Goal: Task Accomplishment & Management: Complete application form

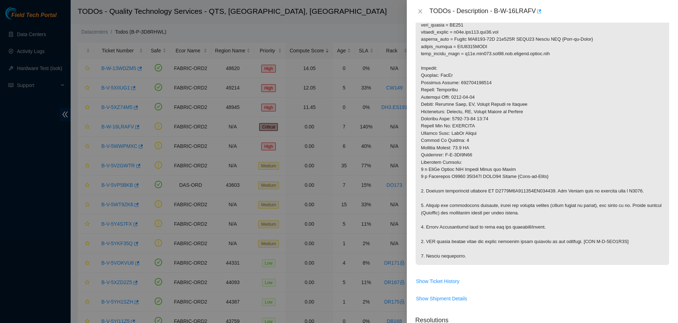
scroll to position [172, 0]
drag, startPoint x: 494, startPoint y: 11, endPoint x: 531, endPoint y: 10, distance: 37.8
click at [531, 10] on div "TODOs - Description - B-W-16LRAFV" at bounding box center [550, 11] width 240 height 11
copy div "B-W-16LRAFV"
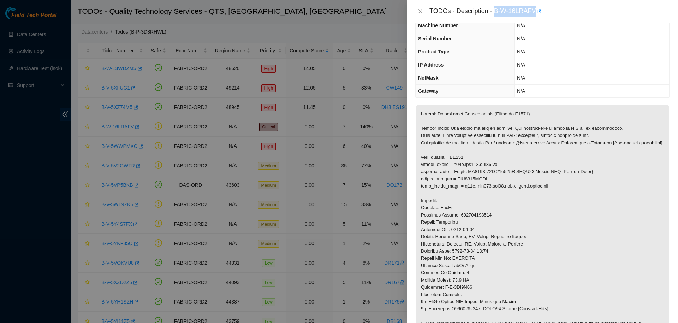
scroll to position [90, 0]
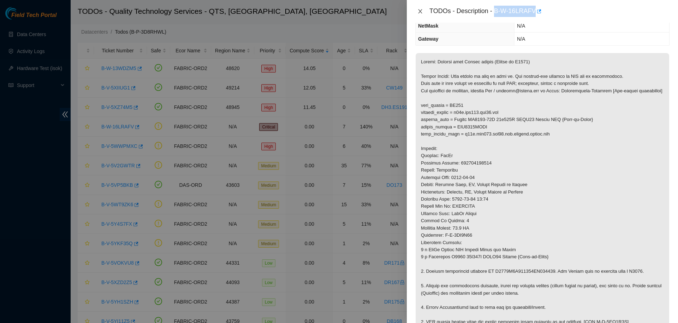
click at [418, 12] on icon "close" at bounding box center [421, 11] width 6 height 6
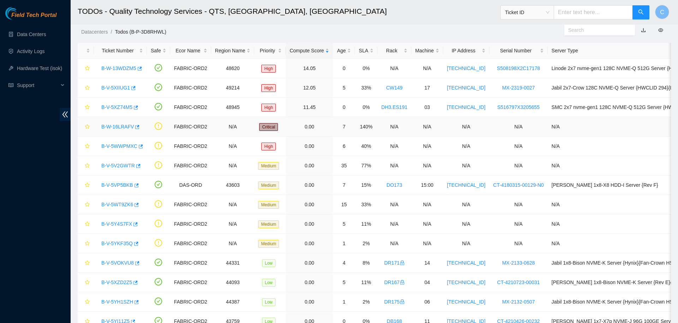
scroll to position [65, 0]
click at [123, 146] on link "B-V-5WWPMXC" at bounding box center [119, 146] width 36 height 6
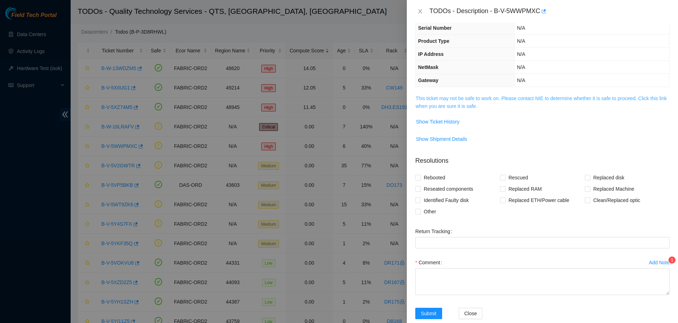
click at [453, 99] on link "This ticket may not be safe to work on. Please contact NIE to determine whether…" at bounding box center [541, 101] width 251 height 13
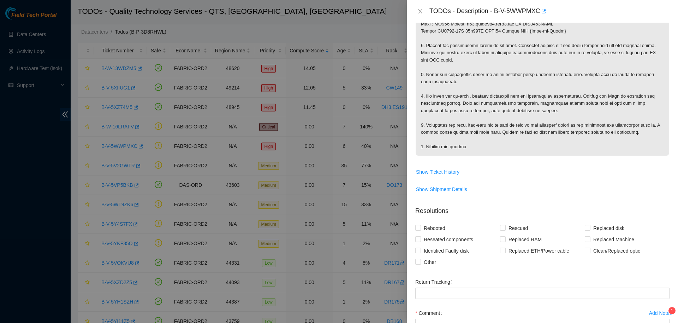
scroll to position [244, 0]
click at [600, 233] on span "Replaced Machine" at bounding box center [614, 238] width 47 height 11
click at [590, 235] on input "Replaced Machine" at bounding box center [587, 237] width 5 height 5
checkbox input "true"
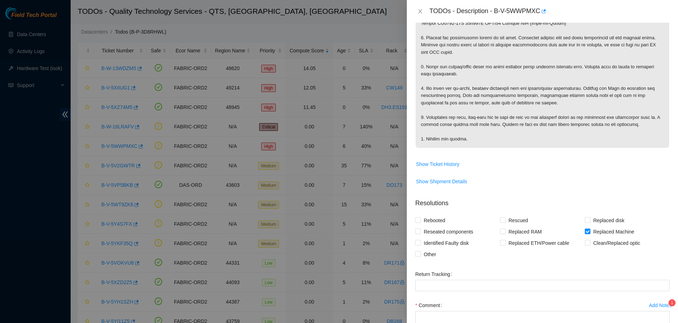
scroll to position [300, 0]
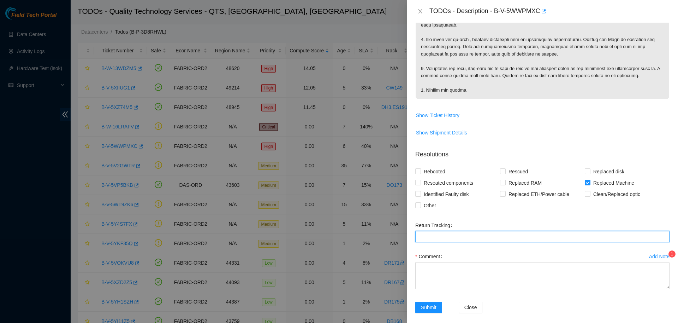
click at [467, 231] on Tracking "Return Tracking" at bounding box center [542, 236] width 254 height 11
click at [420, 231] on Tracking "969028700309005" at bounding box center [542, 236] width 254 height 11
type Tracking "(9612018)969028700309005"
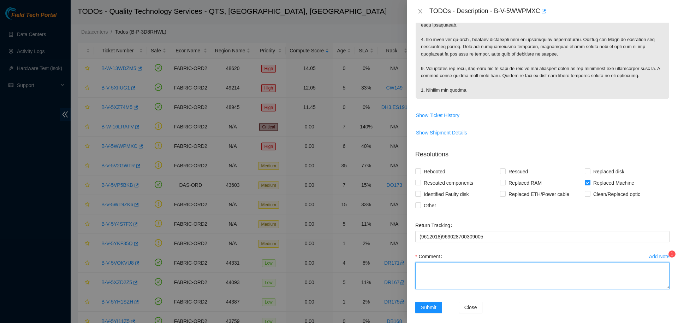
click at [486, 262] on textarea "Comment" at bounding box center [542, 275] width 254 height 27
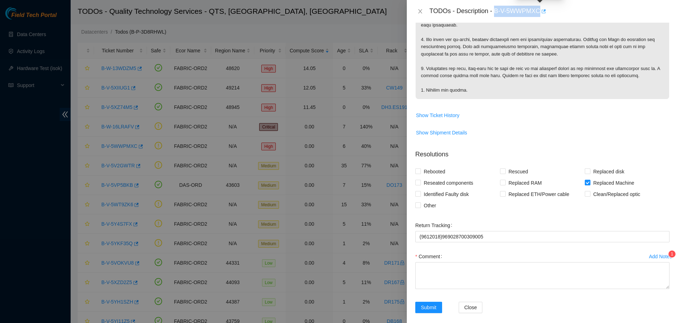
drag, startPoint x: 493, startPoint y: 10, endPoint x: 538, endPoint y: 11, distance: 44.5
click at [538, 11] on div "TODOs - Description - B-V-5WWPMXC" at bounding box center [550, 11] width 240 height 11
copy div "B-V-5WWPMXC"
click at [600, 127] on span "Show Shipment Details" at bounding box center [543, 132] width 254 height 11
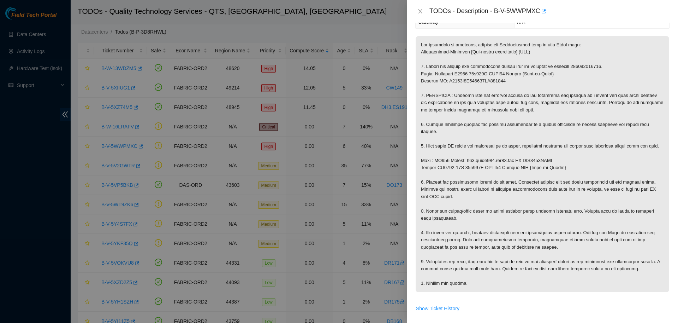
scroll to position [107, 0]
click at [628, 104] on p at bounding box center [543, 164] width 254 height 256
drag, startPoint x: 519, startPoint y: 151, endPoint x: 549, endPoint y: 150, distance: 30.0
click at [549, 150] on p at bounding box center [543, 164] width 254 height 256
copy p "AAA2034AAKH"
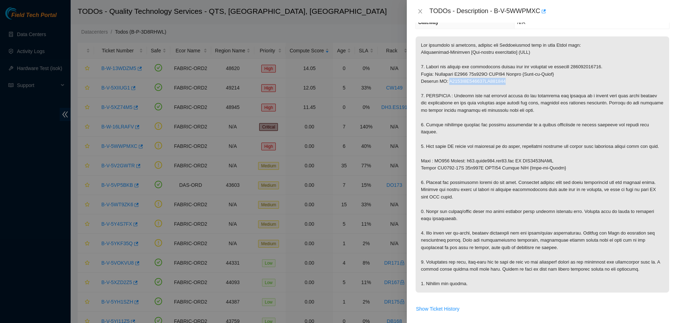
drag, startPoint x: 447, startPoint y: 81, endPoint x: 503, endPoint y: 84, distance: 56.6
click at [503, 84] on p at bounding box center [543, 164] width 254 height 256
copy p "R3250B2F155601AK301887"
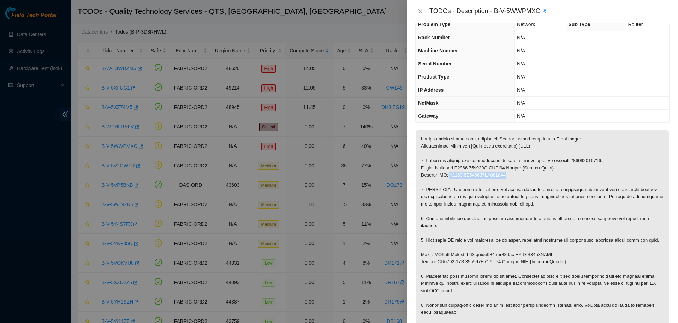
scroll to position [14, 0]
click at [649, 240] on p at bounding box center [543, 258] width 254 height 256
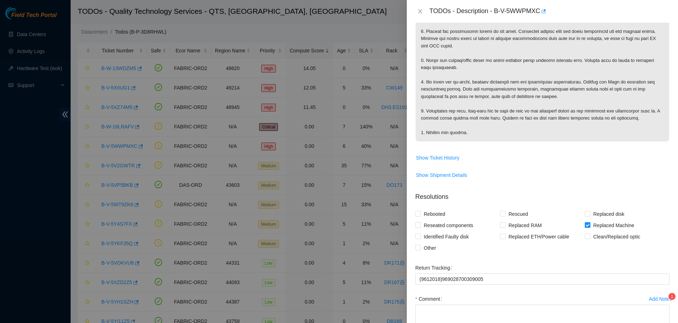
scroll to position [300, 0]
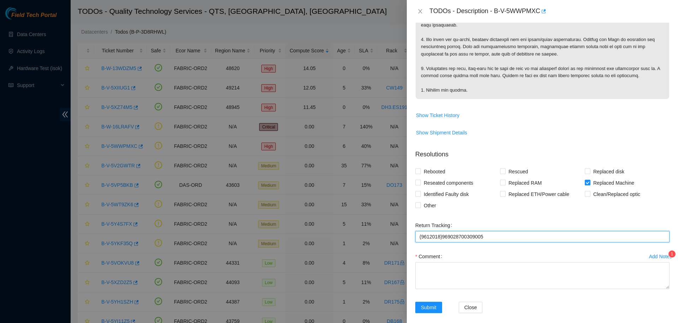
drag, startPoint x: 485, startPoint y: 227, endPoint x: 382, endPoint y: 231, distance: 102.9
click at [415, 231] on Tracking "(9612018)969028700309005" at bounding box center [542, 236] width 254 height 11
click at [607, 219] on div "Return Tracking" at bounding box center [542, 224] width 254 height 11
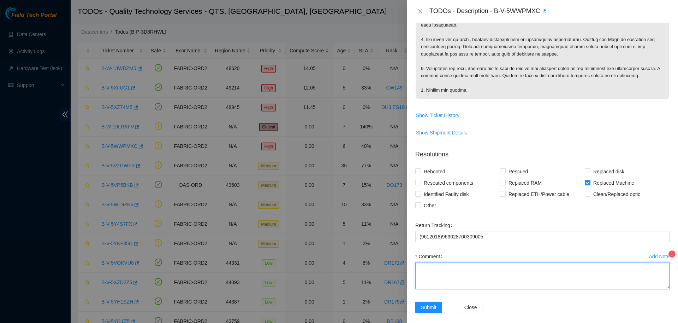
click at [504, 268] on textarea "Comment" at bounding box center [542, 275] width 254 height 27
click at [492, 266] on textarea "Comment" at bounding box center [542, 275] width 254 height 27
paste textarea "B-V-5WWPMXC Verified router. Replaced router. Old SN: AAA2034AAKH New SN: R3250…"
type textarea "B-V-5WWPMXC Verified router. Replaced router. Old SN: AAA2034AAKH New SN: R3250…"
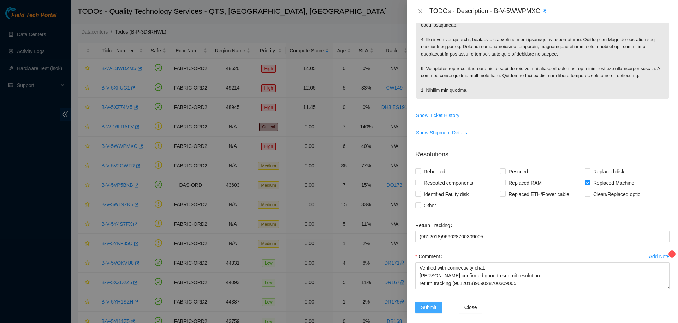
click at [431, 303] on span "Submit" at bounding box center [429, 307] width 16 height 8
click at [500, 291] on div "Add Notes 1 Comment B-V-5WWPMXC Verified router. Replaced router. Old SN: AAA20…" at bounding box center [543, 275] width 260 height 51
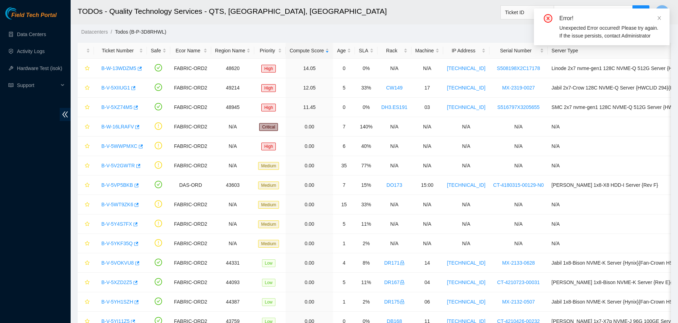
scroll to position [65, 0]
click at [118, 128] on link "B-W-16LRAFV" at bounding box center [117, 127] width 33 height 6
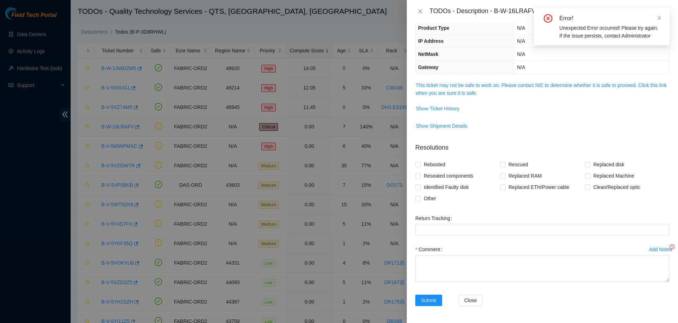
scroll to position [49, 0]
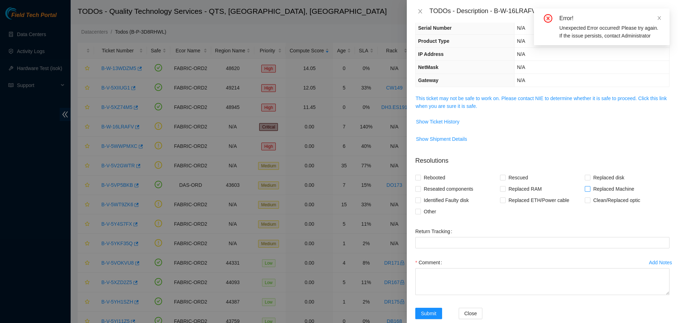
click at [593, 189] on span "Replaced Machine" at bounding box center [614, 188] width 47 height 11
click at [590, 189] on input "Replaced Machine" at bounding box center [587, 188] width 5 height 5
checkbox input "true"
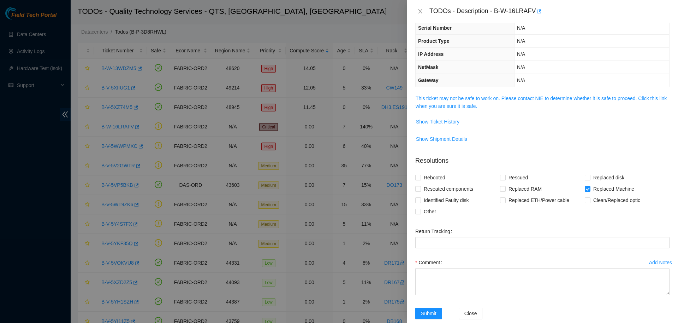
click at [608, 258] on div "Comment" at bounding box center [542, 261] width 254 height 11
click at [580, 284] on textarea "Comment" at bounding box center [542, 281] width 254 height 27
paste textarea "B-V-5WWPMXC Verified router. Replaced router. Old SN: AAA2034AAKH New SN: R3250…"
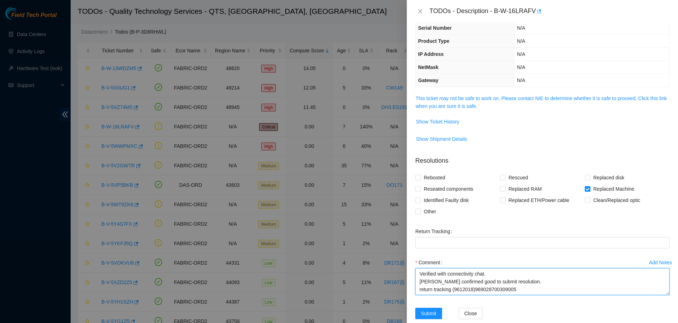
drag, startPoint x: 453, startPoint y: 284, endPoint x: 521, endPoint y: 285, distance: 68.5
click at [521, 285] on textarea "B-V-5WWPMXC Verified router. Replaced router. Old SN: AAA2034AAKH New SN: R3250…" at bounding box center [542, 281] width 254 height 27
type textarea "B-V-5WWPMXC Verified router. Replaced router. Old SN: AAA2034AAKH New SN: R3250…"
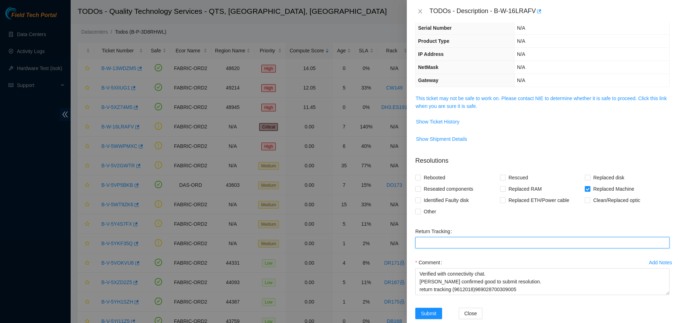
click at [489, 243] on Tracking "Return Tracking" at bounding box center [542, 242] width 254 height 11
paste Tracking "(9612018)969028700309005"
type Tracking "(9612018)969028700309005"
click at [483, 226] on div "Return Tracking" at bounding box center [542, 230] width 254 height 11
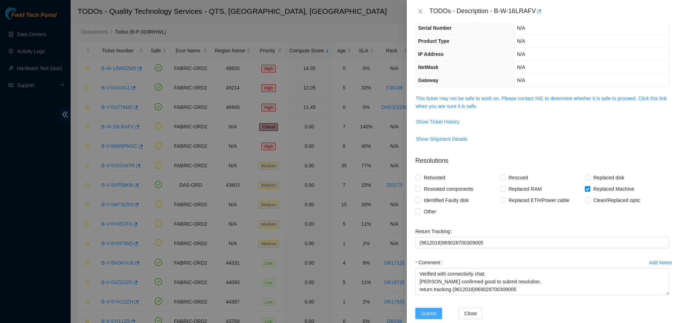
click at [427, 312] on span "Submit" at bounding box center [429, 313] width 16 height 8
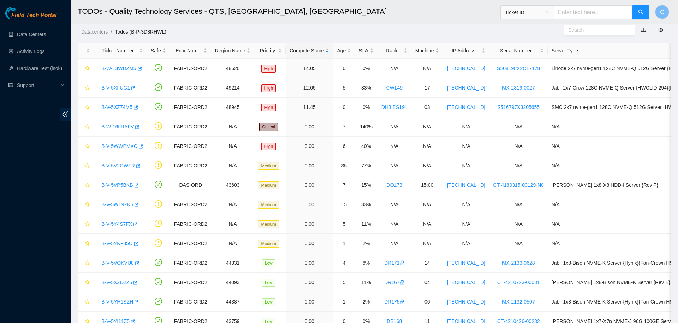
scroll to position [65, 0]
click at [118, 127] on link "B-W-16LRAFV" at bounding box center [117, 127] width 33 height 6
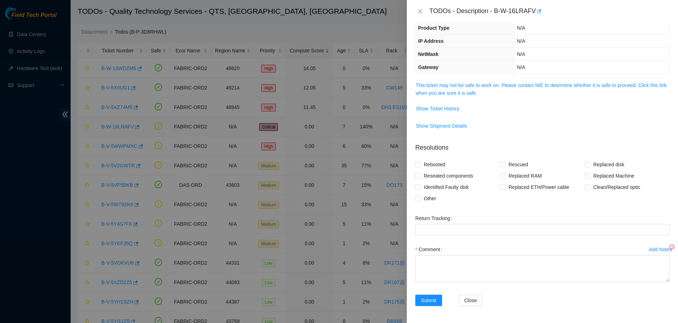
scroll to position [49, 0]
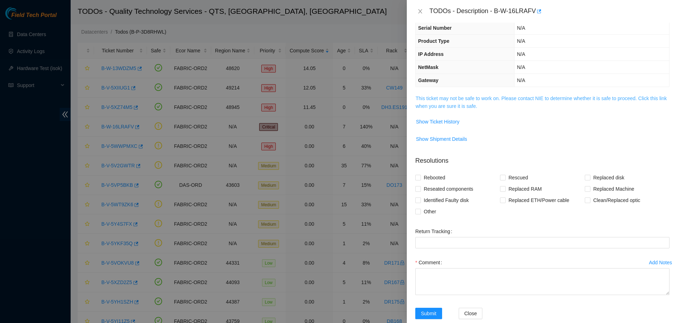
click at [457, 104] on div "Problem Type Network Sub Type Router Rack Number N/A Machine Number N/A Serial …" at bounding box center [542, 173] width 271 height 300
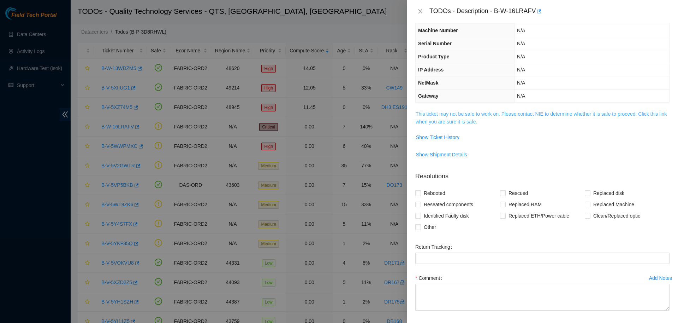
click at [460, 120] on link "This ticket may not be safe to work on. Please contact NIE to determine whether…" at bounding box center [541, 117] width 251 height 13
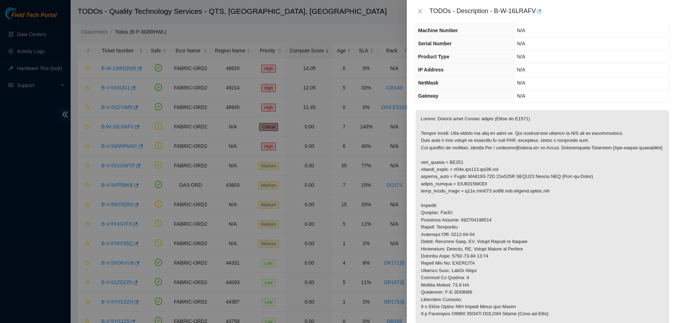
scroll to position [0, 0]
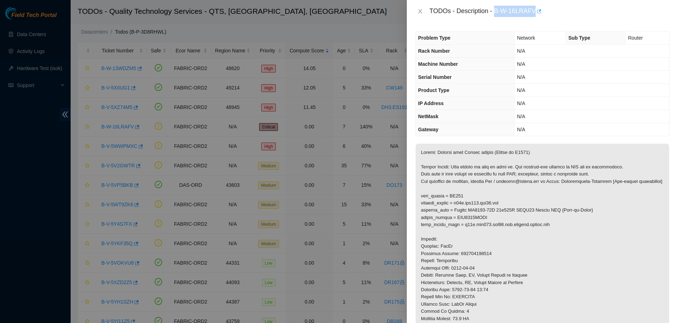
drag, startPoint x: 491, startPoint y: 12, endPoint x: 532, endPoint y: 13, distance: 40.6
click at [532, 13] on div "TODOs - Description - B-W-16LRAFV" at bounding box center [550, 11] width 240 height 11
copy div "B-W-16LRAFV"
click at [577, 134] on td "N/A" at bounding box center [591, 129] width 155 height 13
drag, startPoint x: 455, startPoint y: 225, endPoint x: 486, endPoint y: 225, distance: 30.7
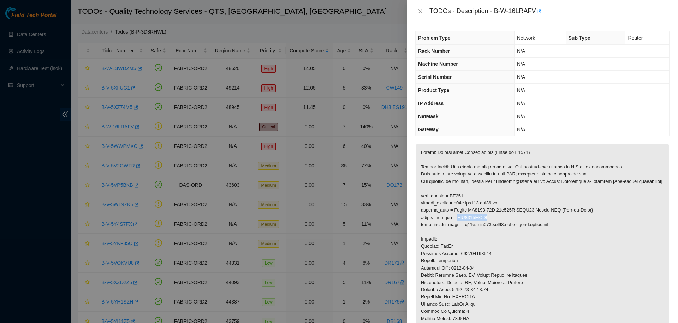
click at [486, 225] on p at bounding box center [543, 289] width 254 height 292
copy p "AAA2332AAAI"
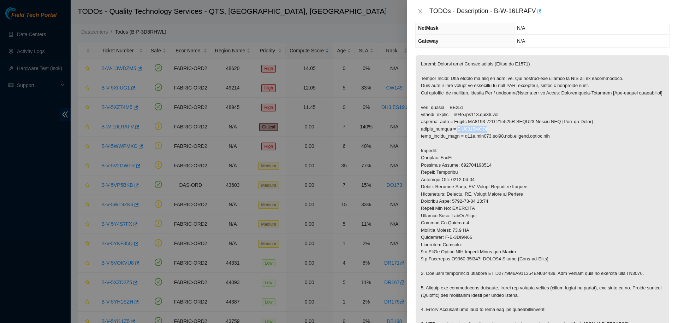
scroll to position [89, 0]
drag, startPoint x: 496, startPoint y: 281, endPoint x: 552, endPoint y: 278, distance: 56.2
click at [552, 278] on p at bounding box center [543, 201] width 254 height 292
copy p "R3250B2F155531AK301822"
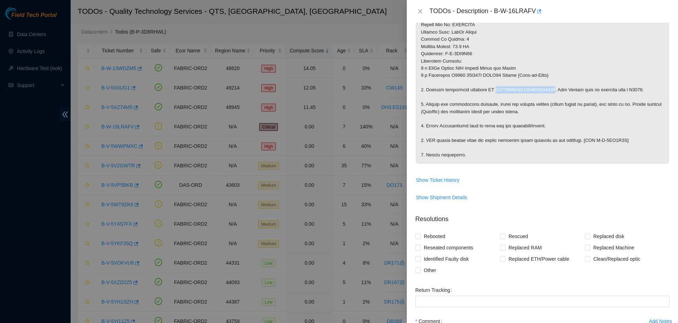
scroll to position [272, 0]
click at [590, 250] on span at bounding box center [588, 247] width 6 height 6
click at [590, 249] on input "Replaced Machine" at bounding box center [587, 246] width 5 height 5
checkbox input "true"
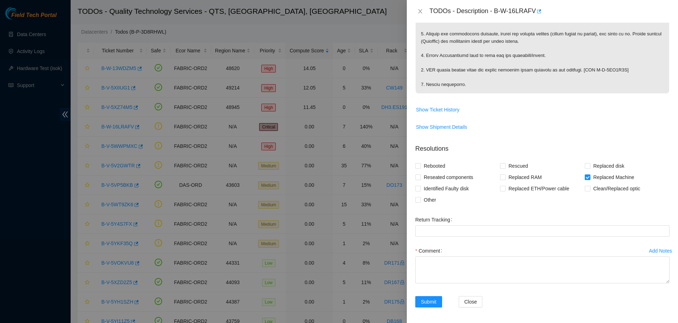
scroll to position [344, 0]
click at [457, 282] on textarea "Comment" at bounding box center [542, 268] width 254 height 27
paste textarea "B-W-16LRAFV Verified router. Replaced router. Old SN: AAA2332AAAI New SN: R3250…"
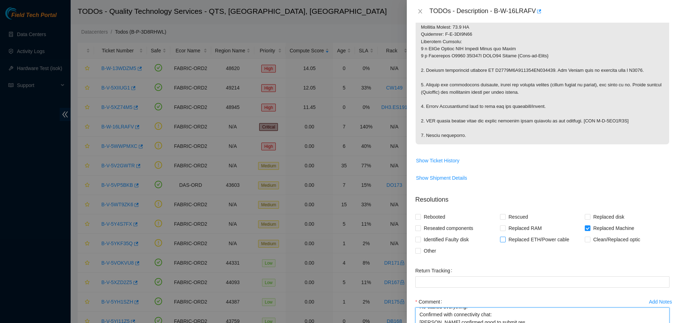
scroll to position [309, 0]
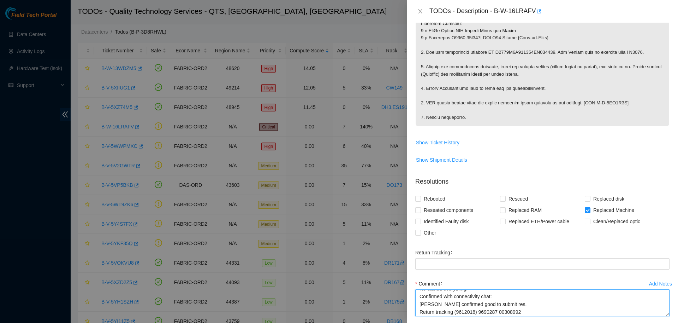
type textarea "B-W-16LRAFV Verified router. Replaced router. Old SN: AAA2332AAAI New SN: R3250…"
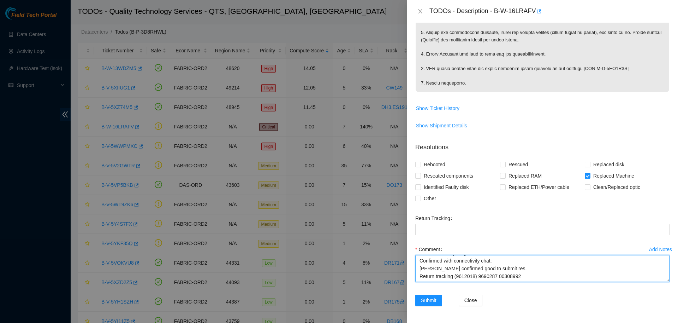
scroll to position [351, 0]
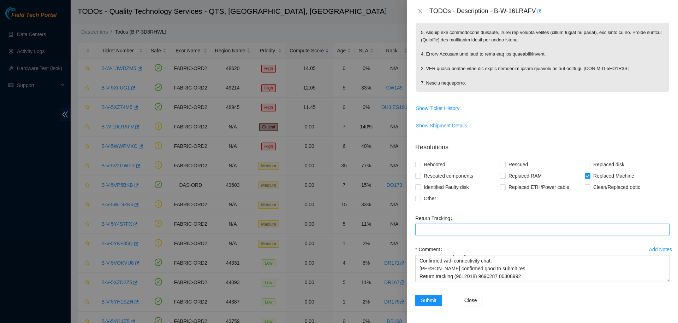
click at [455, 230] on Tracking "Return Tracking" at bounding box center [542, 229] width 254 height 11
paste Tracking "B-W-16LRAFV Verified router. Replaced router. Old SN: AAA2332AAAI New SN: R3250…"
type Tracking "B-W-16LRAFV Verified router. Replaced router. Old SN: AAA2332AAAI New SN: R3250…"
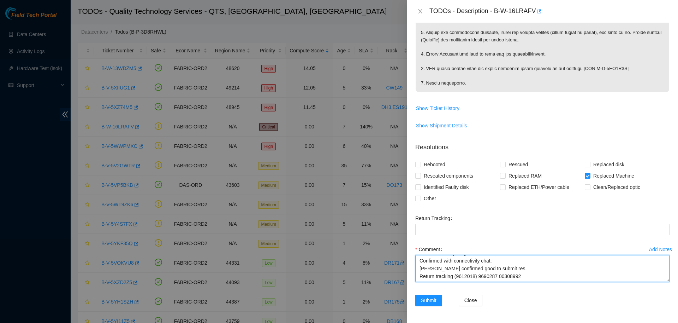
drag, startPoint x: 455, startPoint y: 275, endPoint x: 529, endPoint y: 273, distance: 73.9
click at [529, 273] on textarea "B-W-16LRAFV Verified router. Replaced router. Old SN: AAA2332AAAI New SN: R3250…" at bounding box center [542, 268] width 254 height 27
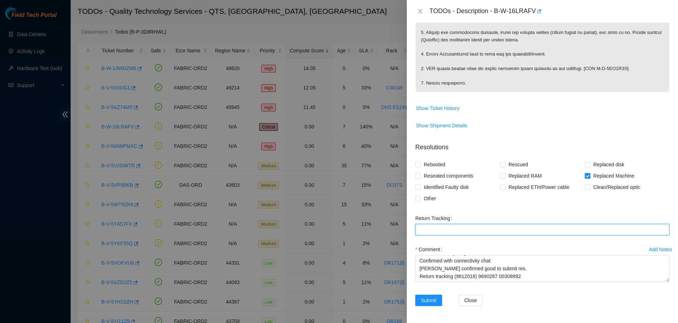
click at [497, 226] on Tracking "Return Tracking" at bounding box center [542, 229] width 254 height 11
paste Tracking "(9612018) 9690287 00308992"
click at [460, 227] on Tracking "(9612018) 9690287 00308992" at bounding box center [542, 229] width 254 height 11
type Tracking "(9612018) 969028700308992"
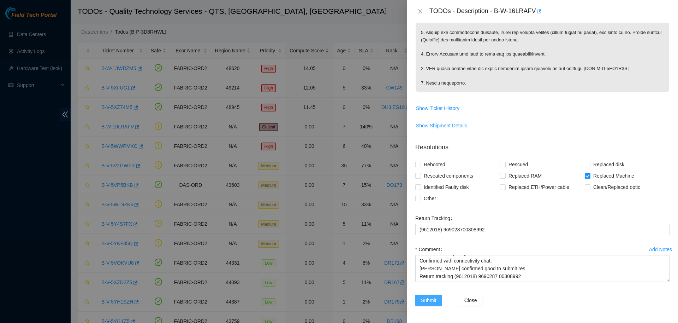
click at [433, 298] on span "Submit" at bounding box center [429, 300] width 16 height 8
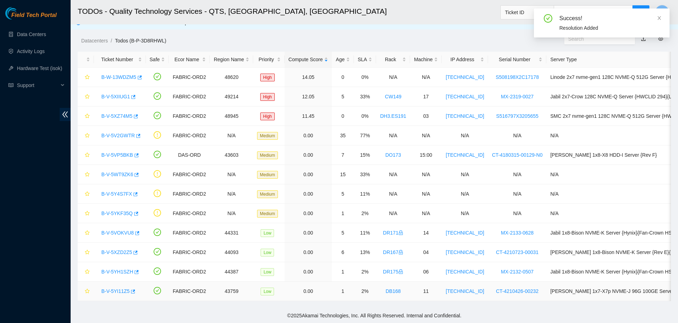
scroll to position [8, 0]
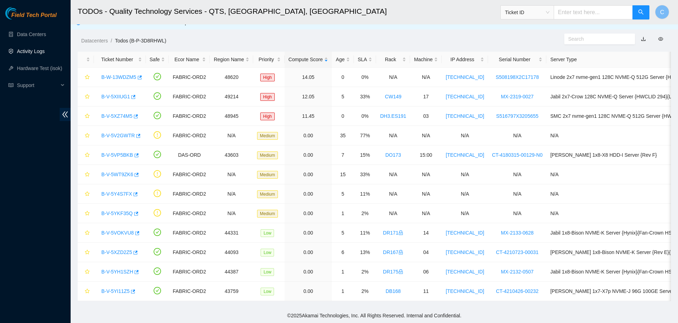
click at [40, 48] on link "Activity Logs" at bounding box center [31, 51] width 28 height 6
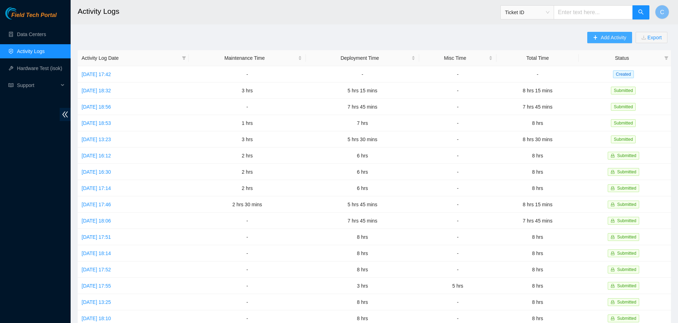
click at [619, 40] on span "Add Activity" at bounding box center [613, 38] width 25 height 8
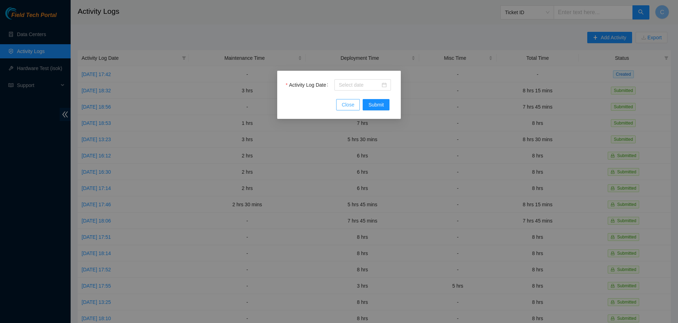
click at [355, 101] on button "Close" at bounding box center [348, 104] width 24 height 11
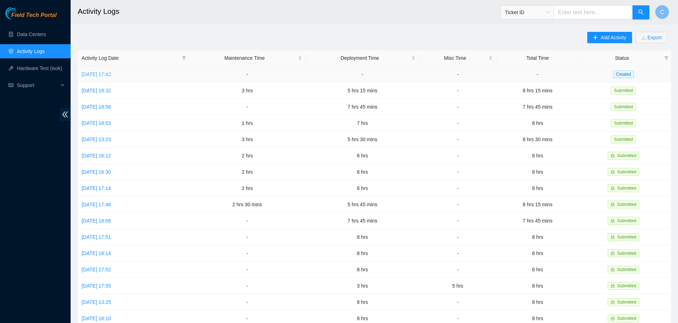
click at [111, 72] on link "[DATE] 17:42" at bounding box center [96, 74] width 29 height 6
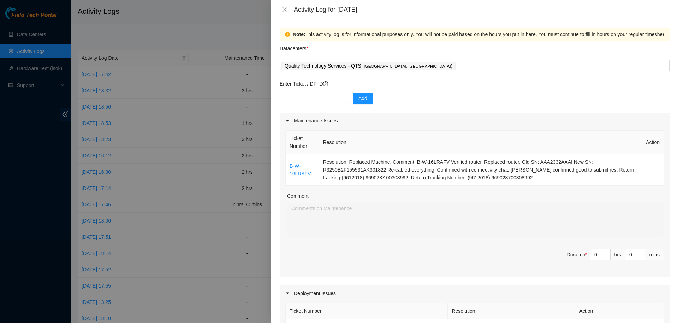
click at [400, 139] on th "Resolution" at bounding box center [480, 142] width 323 height 24
click at [246, 40] on div at bounding box center [339, 161] width 678 height 323
click at [31, 49] on div at bounding box center [339, 161] width 678 height 323
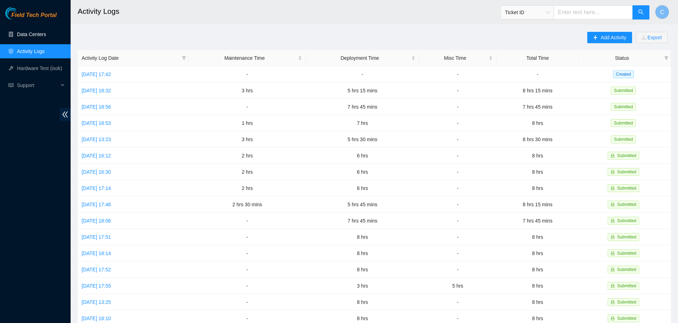
click at [37, 36] on link "Data Centers" at bounding box center [31, 34] width 29 height 6
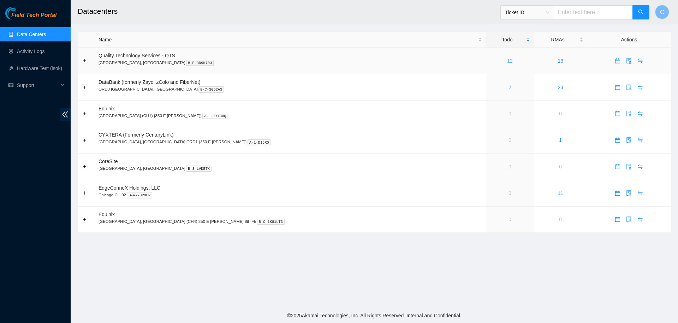
click at [507, 60] on link "12" at bounding box center [510, 61] width 6 height 6
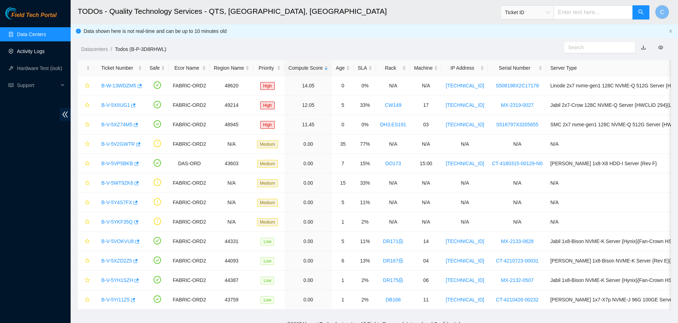
click at [37, 51] on link "Activity Logs" at bounding box center [31, 51] width 28 height 6
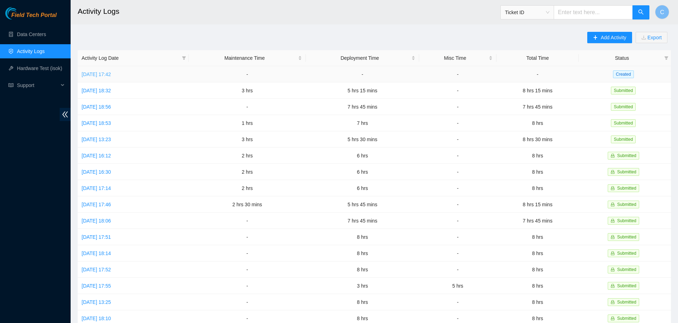
click at [111, 73] on link "[DATE] 17:42" at bounding box center [96, 74] width 29 height 6
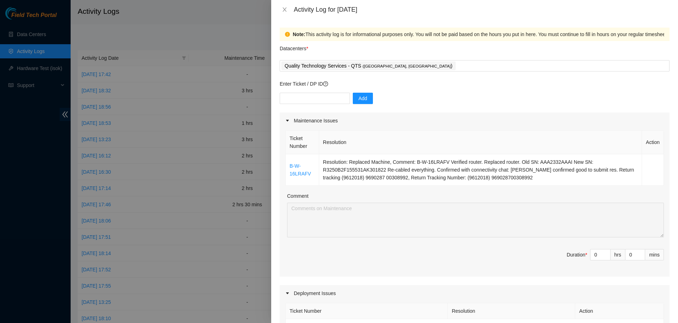
click at [642, 104] on div "Add" at bounding box center [475, 103] width 390 height 20
click at [293, 94] on input "text" at bounding box center [315, 98] width 70 height 11
paste input "B-V-5WWPMXC"
type input "B-V-5WWPMXC"
click at [360, 101] on span "Add" at bounding box center [363, 98] width 9 height 8
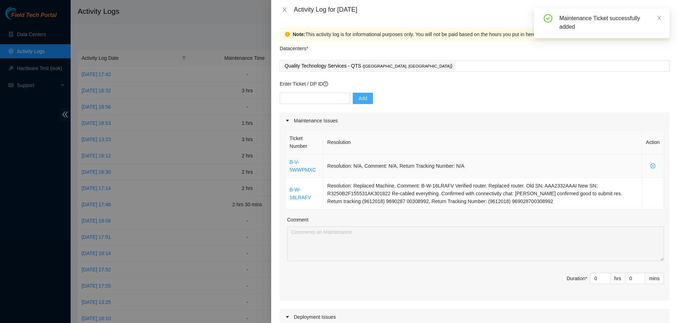
click at [581, 156] on td "Resolution: N/A, Comment: N/A, Return Tracking Number: N/A" at bounding box center [483, 166] width 319 height 24
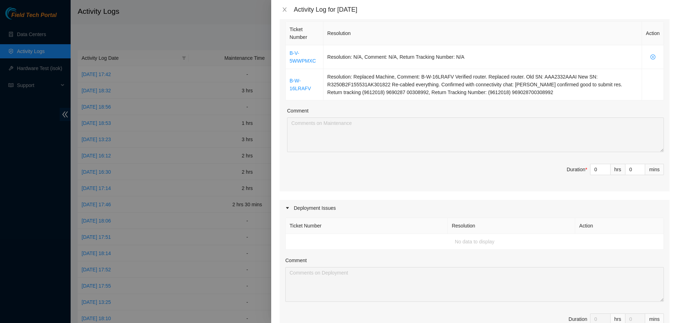
scroll to position [110, 0]
drag, startPoint x: 598, startPoint y: 169, endPoint x: 567, endPoint y: 173, distance: 32.0
click at [591, 173] on input "0" at bounding box center [601, 168] width 20 height 11
type input "3"
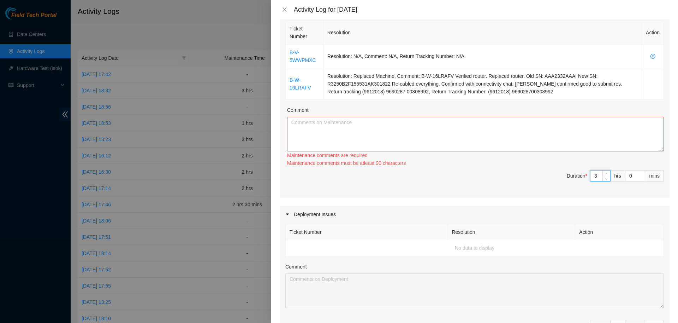
type input "3"
click at [511, 130] on textarea "Comment" at bounding box center [475, 134] width 377 height 35
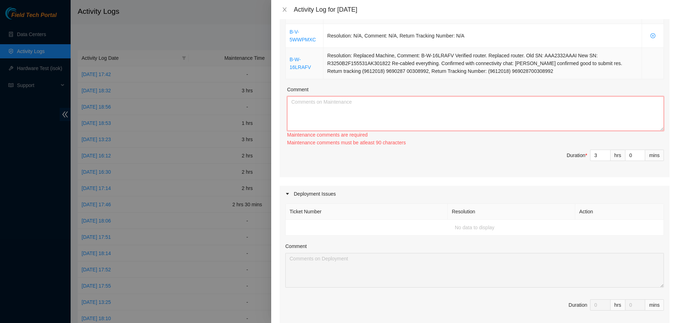
scroll to position [0, 0]
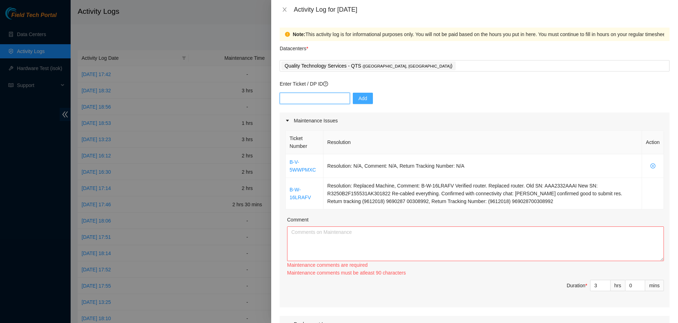
click at [320, 94] on input "text" at bounding box center [315, 98] width 70 height 11
type input "DP76036"
click at [364, 97] on button "Add" at bounding box center [363, 98] width 20 height 11
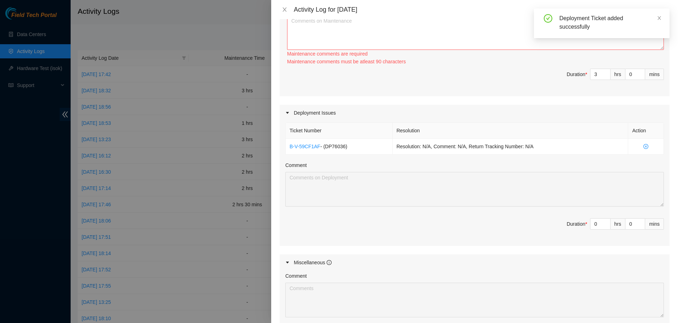
scroll to position [225, 0]
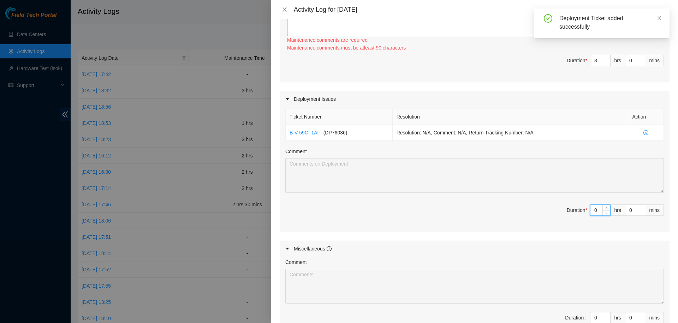
click at [599, 211] on input "0" at bounding box center [601, 210] width 20 height 11
type input "5"
type input "8"
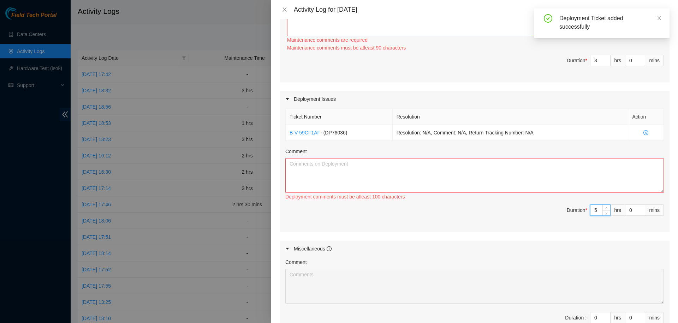
type input "5"
click at [491, 171] on textarea "Comment" at bounding box center [474, 175] width 379 height 35
paste textarea "B-V-5WWPMXC"
type textarea "B"
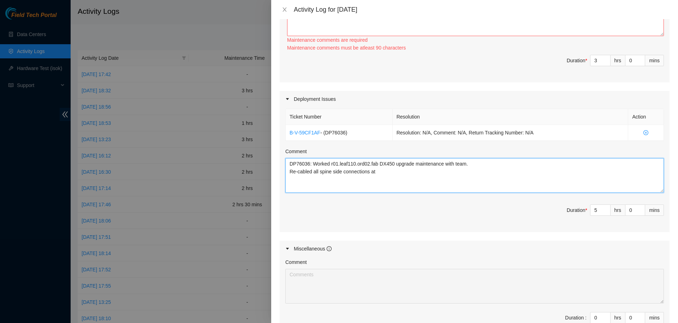
click at [379, 169] on textarea "DP76036: Worked r01.leaf110.ord02.fab DX450 upgrade maintenance with team. Re-c…" at bounding box center [474, 175] width 379 height 35
drag, startPoint x: 290, startPoint y: 162, endPoint x: 598, endPoint y: 185, distance: 309.3
click at [598, 185] on textarea "DP76036: Worked r01.leaf110.ord02.fab DX450 upgrade maintenance with team. Re-c…" at bounding box center [474, 175] width 379 height 35
type textarea "DP76036: Worked r01.leaf110.ord02.fab DX450 upgrade maintenance with team. Re-c…"
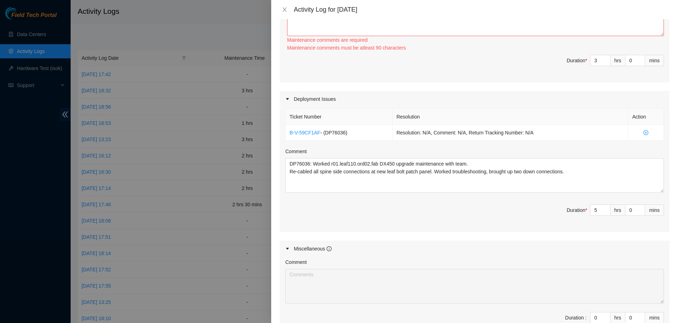
scroll to position [101, 0]
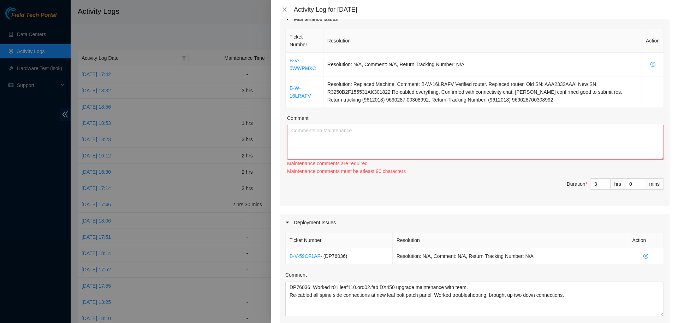
click at [579, 223] on div "Deployment Issues" at bounding box center [475, 222] width 390 height 16
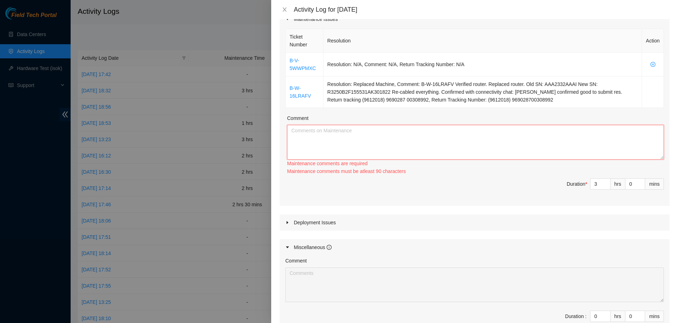
click at [529, 143] on textarea "Comment" at bounding box center [475, 142] width 377 height 35
paste textarea "B-V-5WWPMXC Verified router. Replaced router. Old SN: AAA2034AAKH New SN: R3250…"
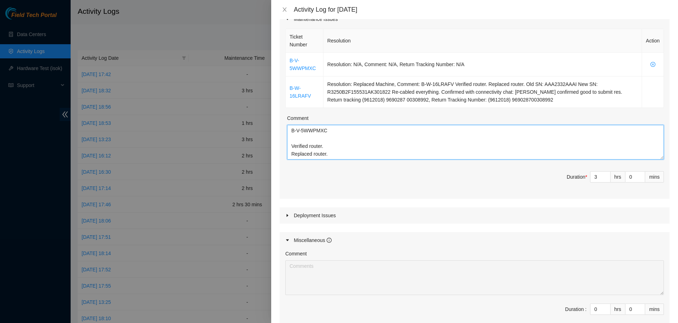
scroll to position [115, 0]
type textarea "B-V-5WWPMXC Verified router. Replaced router. Old SN: AAA2034AAKH New SN: R3250…"
click at [485, 211] on div "Deployment Issues" at bounding box center [475, 215] width 390 height 16
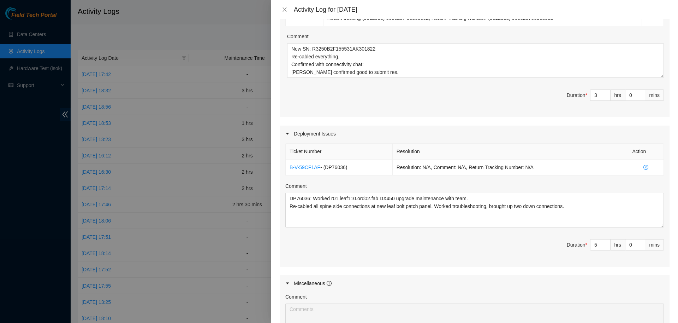
scroll to position [311, 0]
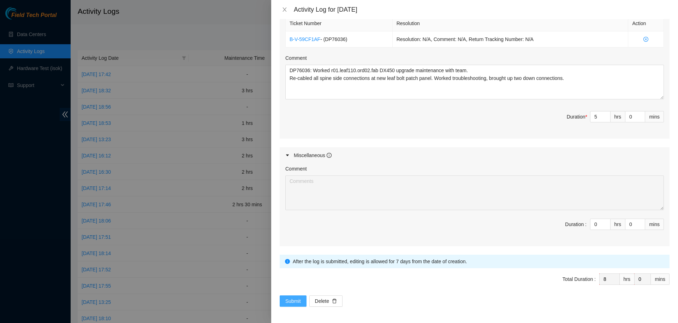
click at [288, 299] on span "Submit" at bounding box center [293, 301] width 16 height 8
